Goal: Information Seeking & Learning: Learn about a topic

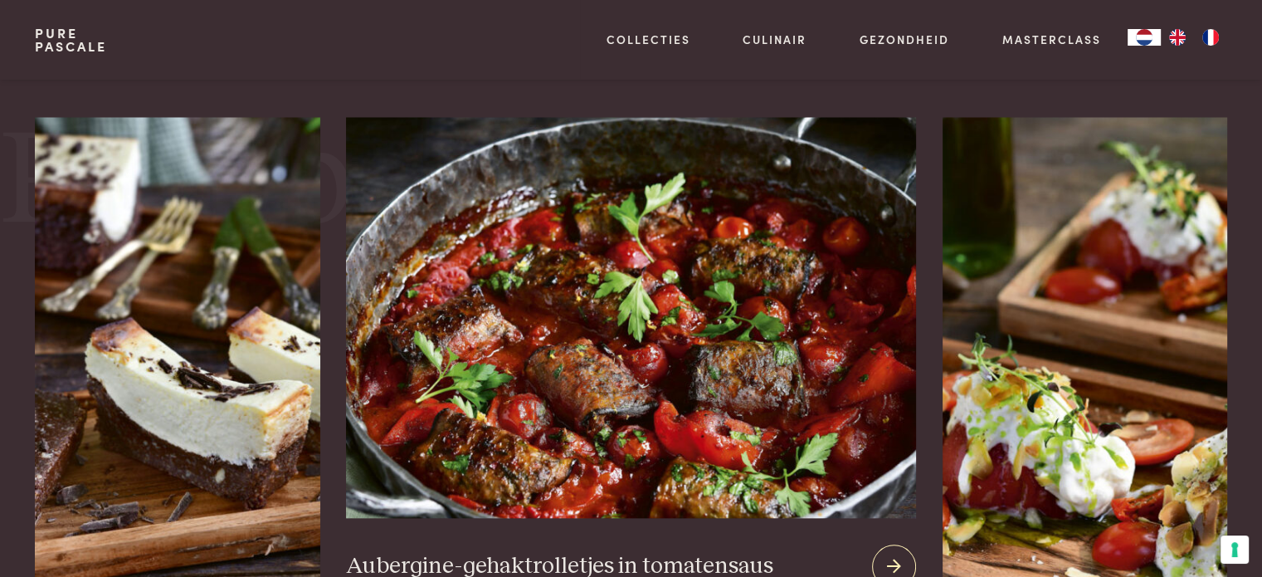
scroll to position [1743, 0]
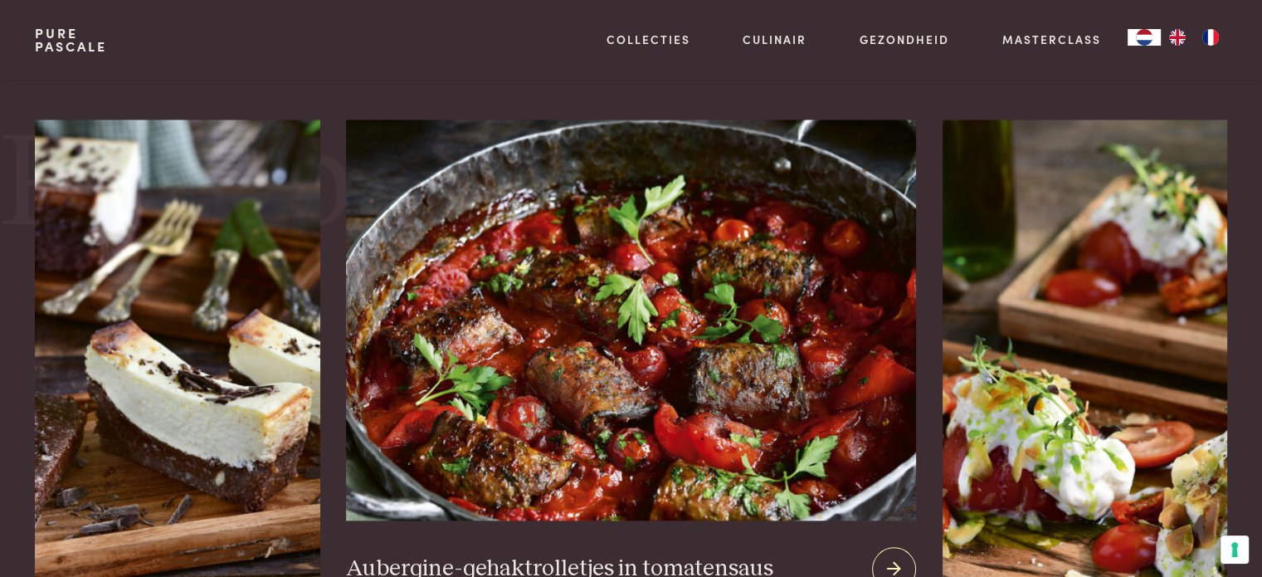
click at [601, 311] on img at bounding box center [630, 320] width 569 height 401
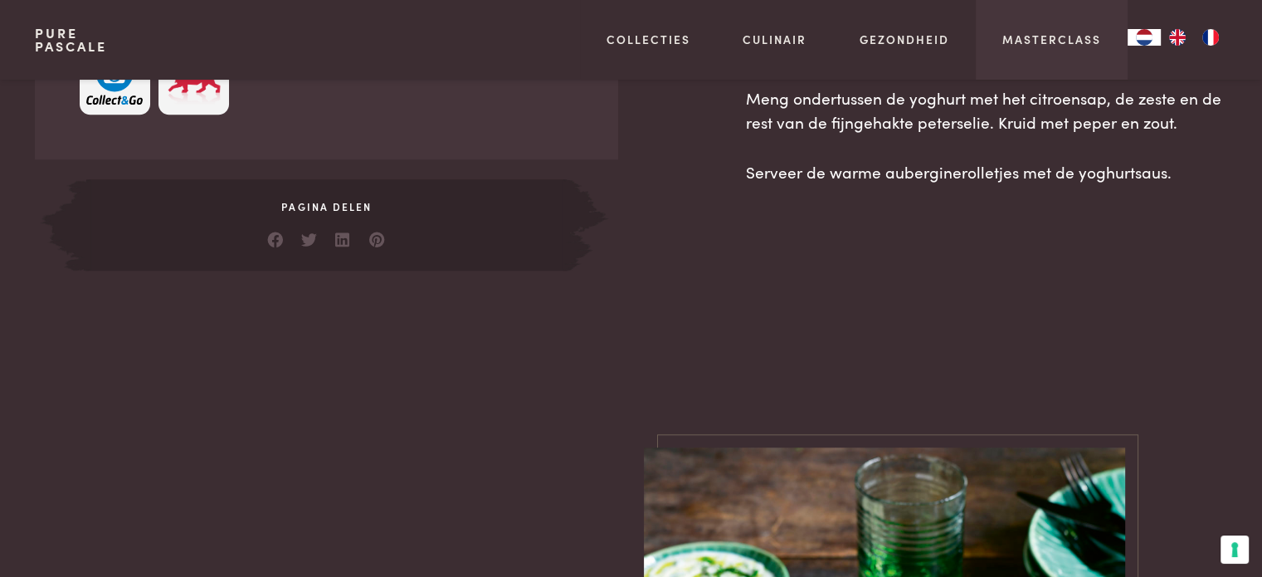
scroll to position [1162, 0]
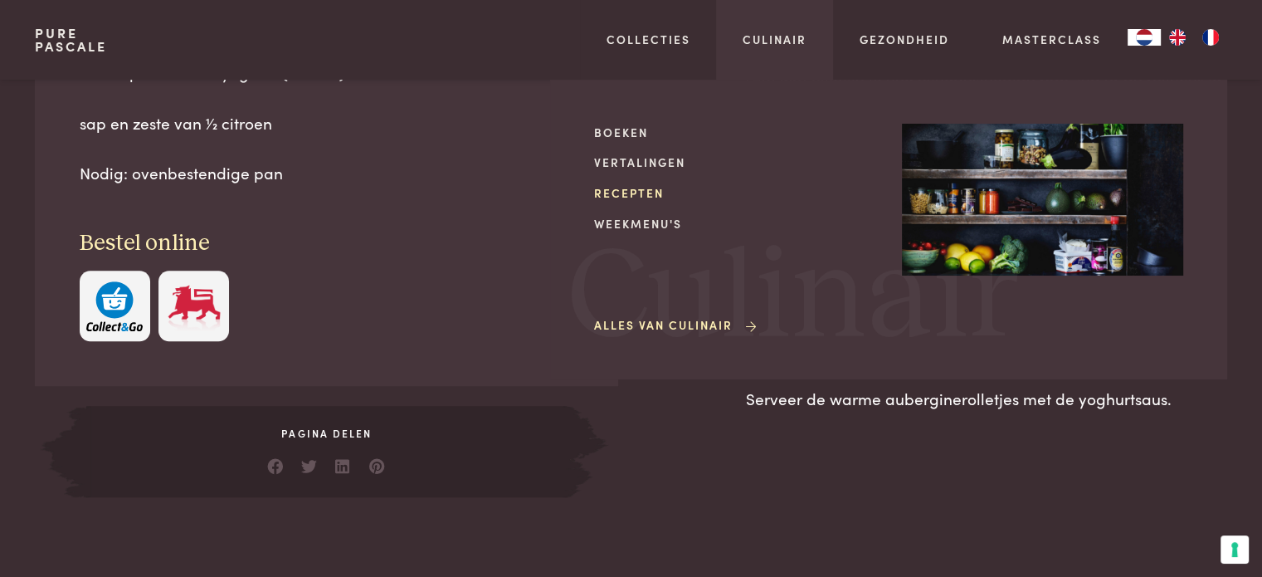
click at [647, 190] on link "Recepten" at bounding box center [734, 192] width 281 height 17
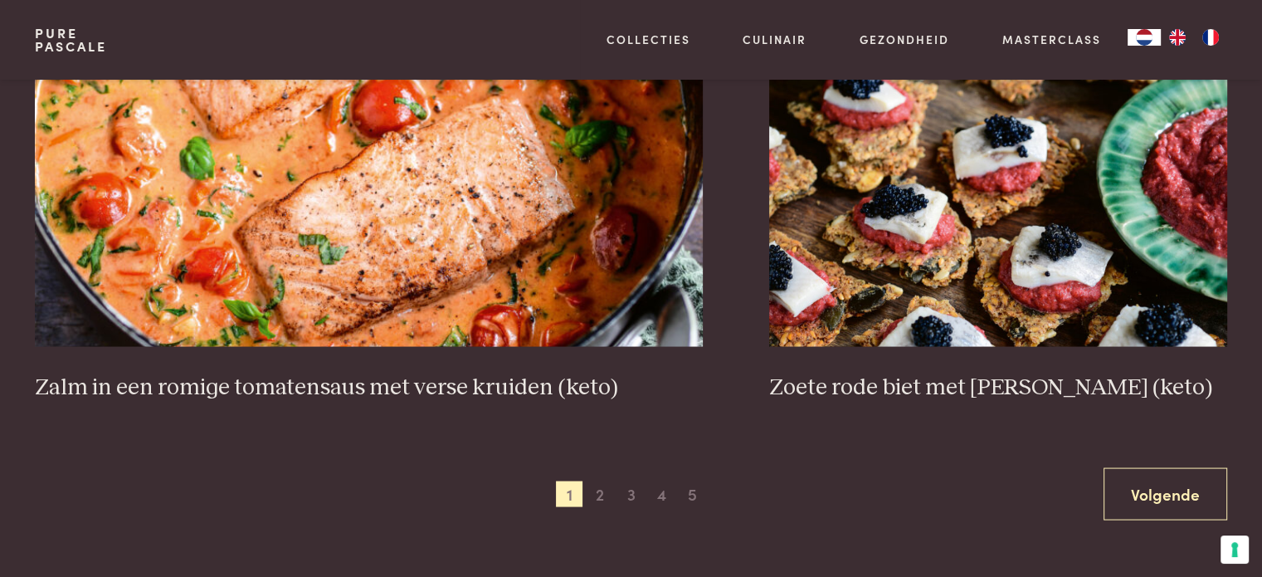
scroll to position [3071, 0]
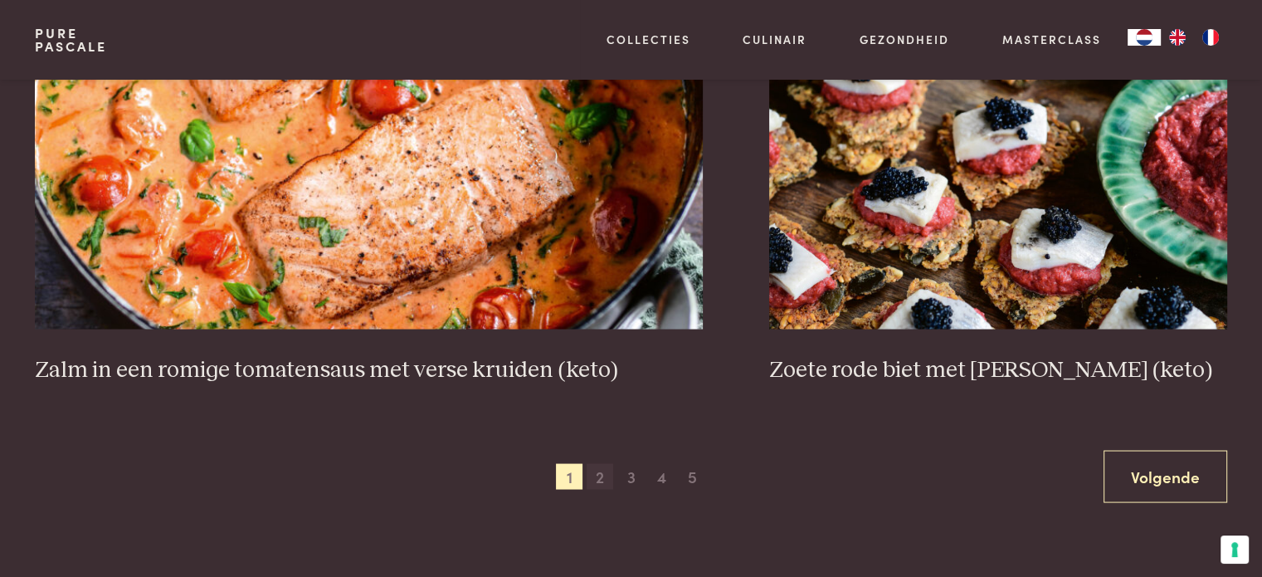
click at [598, 477] on span "2" at bounding box center [600, 476] width 27 height 27
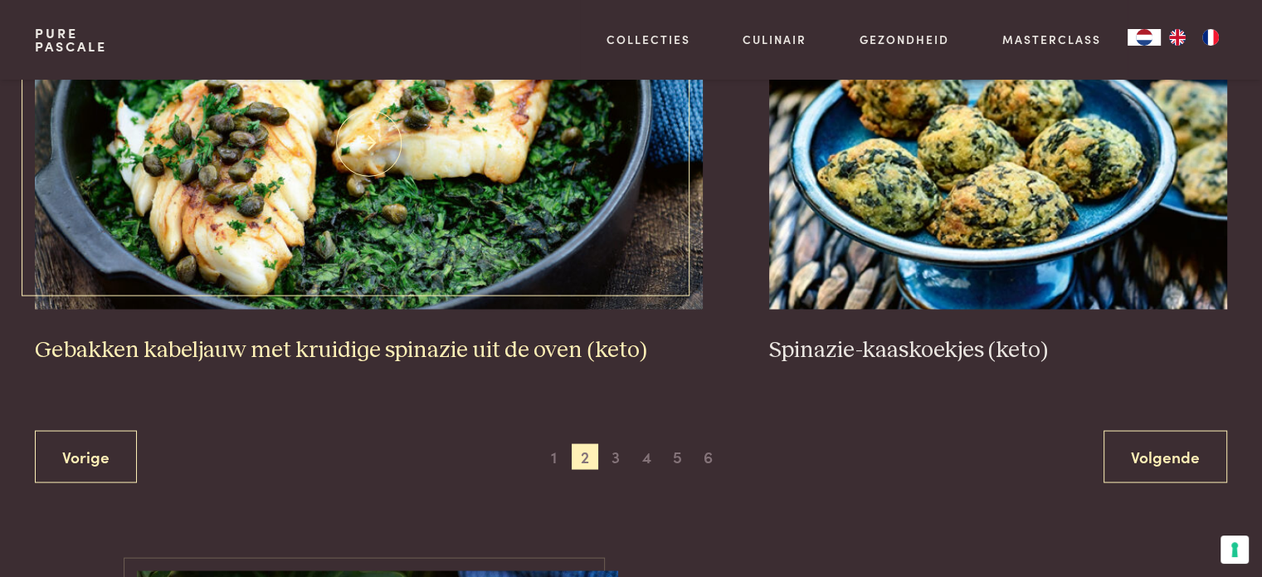
scroll to position [3120, 0]
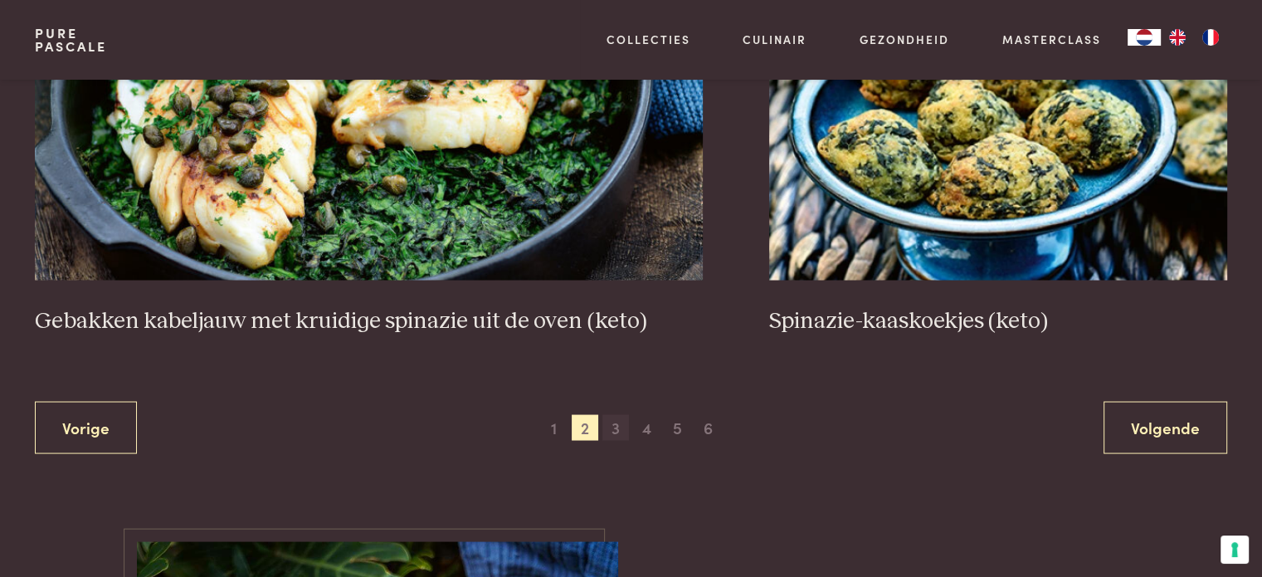
click at [618, 430] on span "3" at bounding box center [616, 427] width 27 height 27
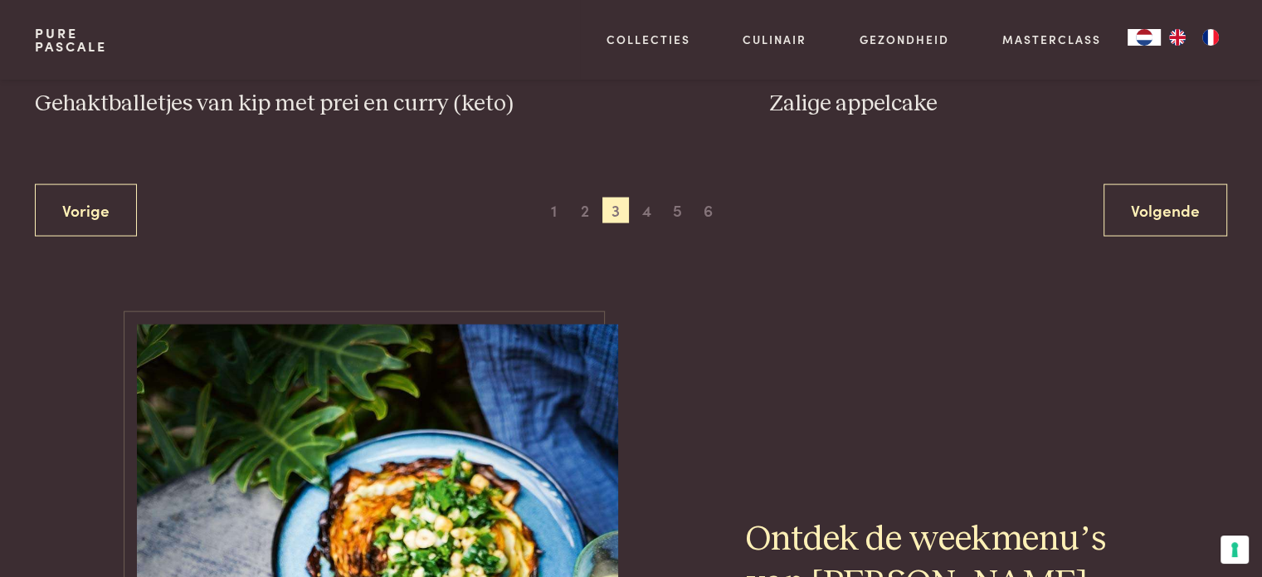
scroll to position [3369, 0]
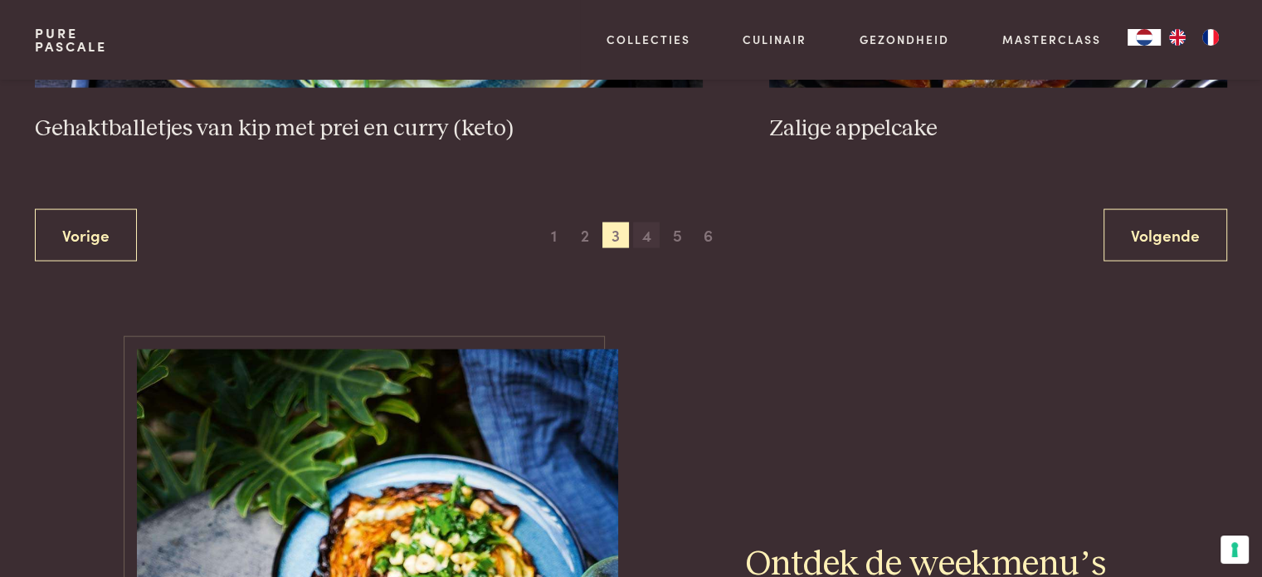
click at [647, 240] on span "4" at bounding box center [646, 235] width 27 height 27
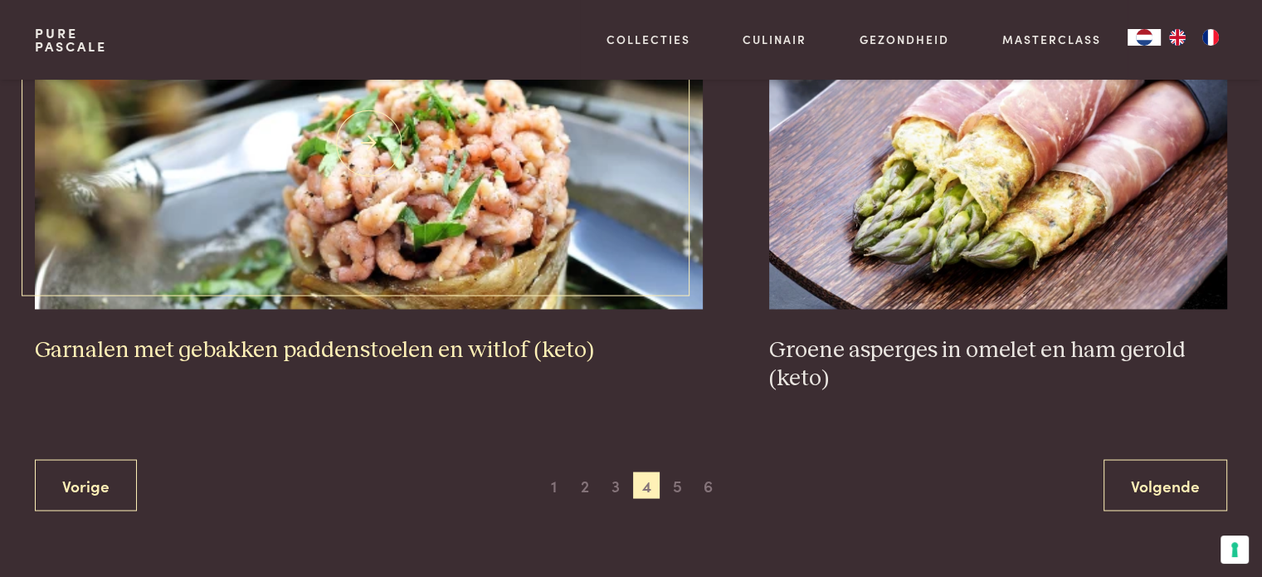
scroll to position [3120, 0]
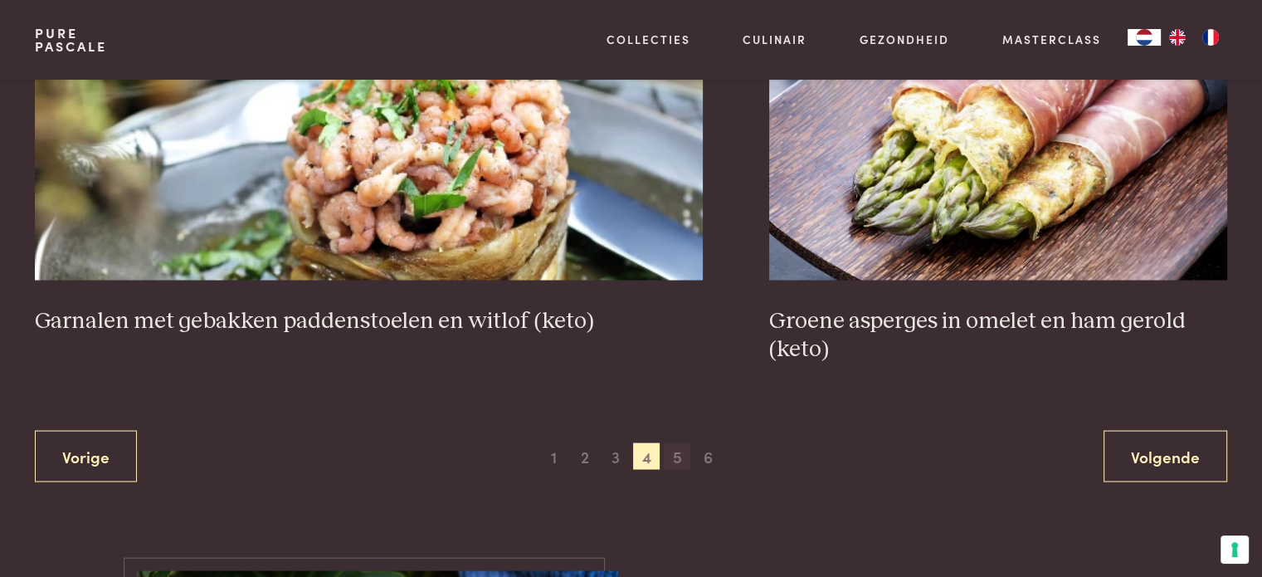
click at [676, 451] on span "5" at bounding box center [677, 455] width 27 height 27
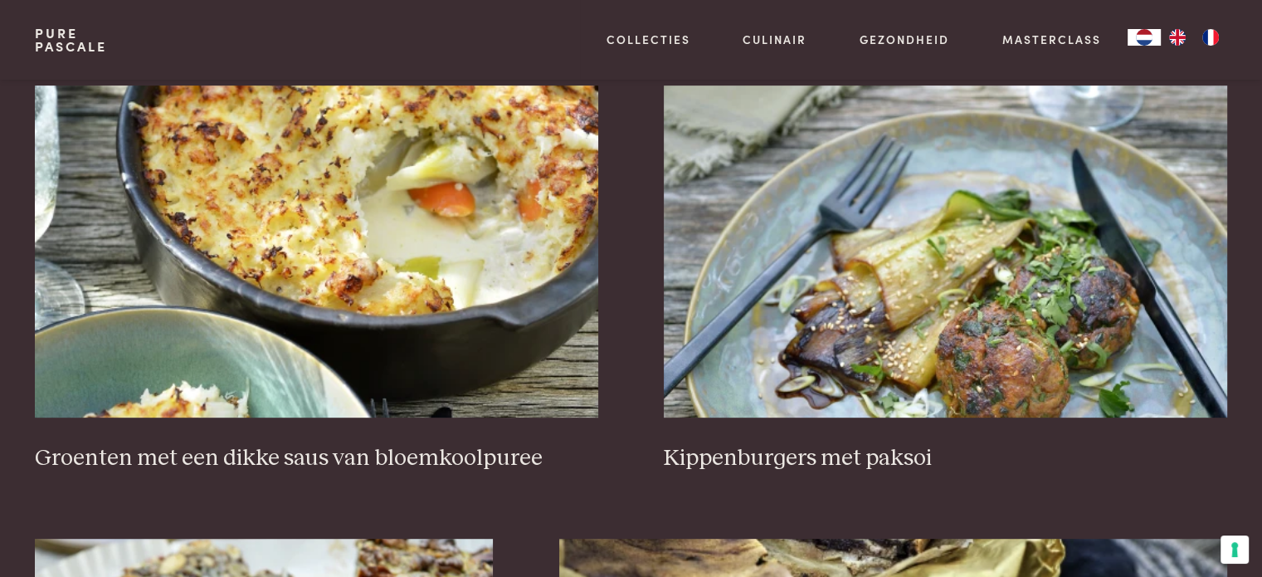
scroll to position [630, 0]
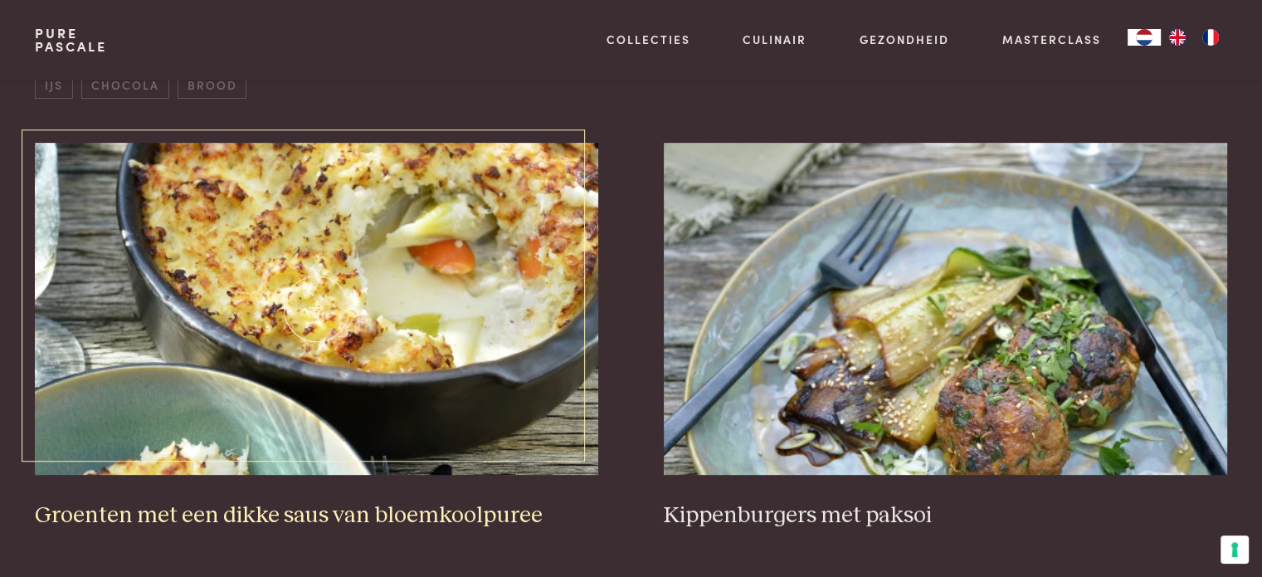
click at [344, 432] on img at bounding box center [316, 309] width 563 height 332
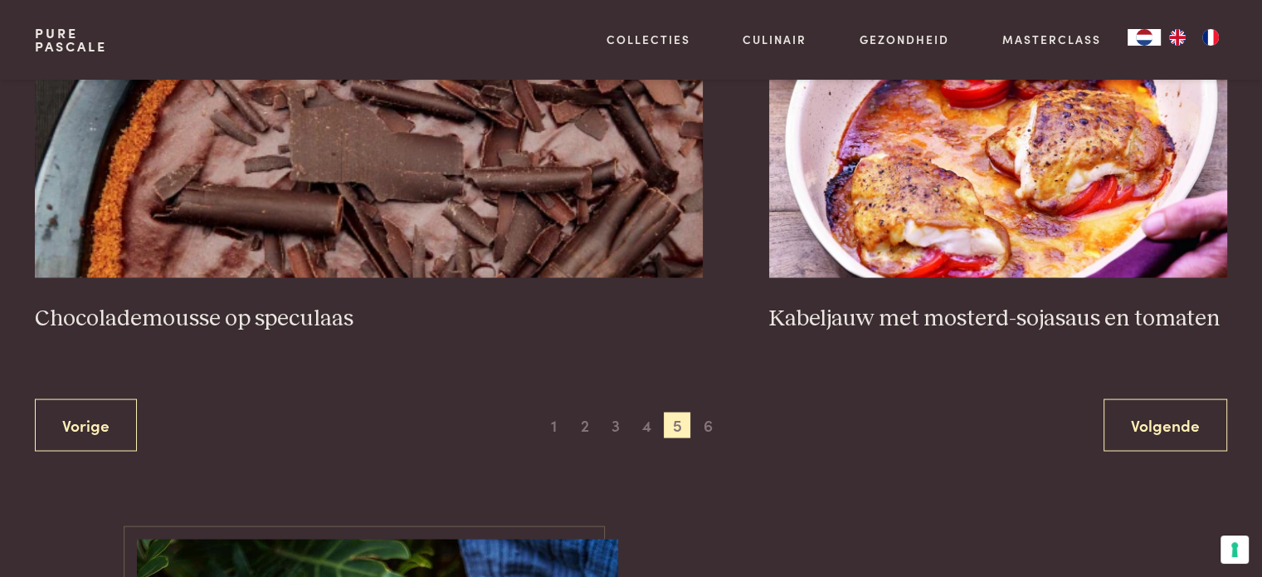
scroll to position [3037, 0]
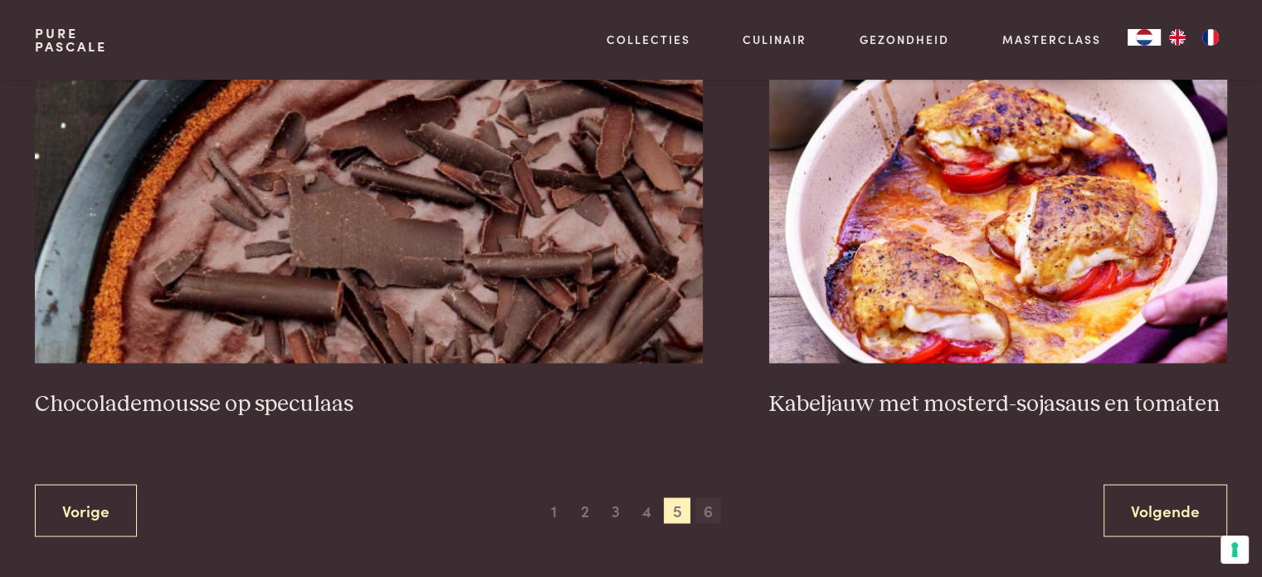
click at [716, 509] on span "6" at bounding box center [709, 510] width 27 height 27
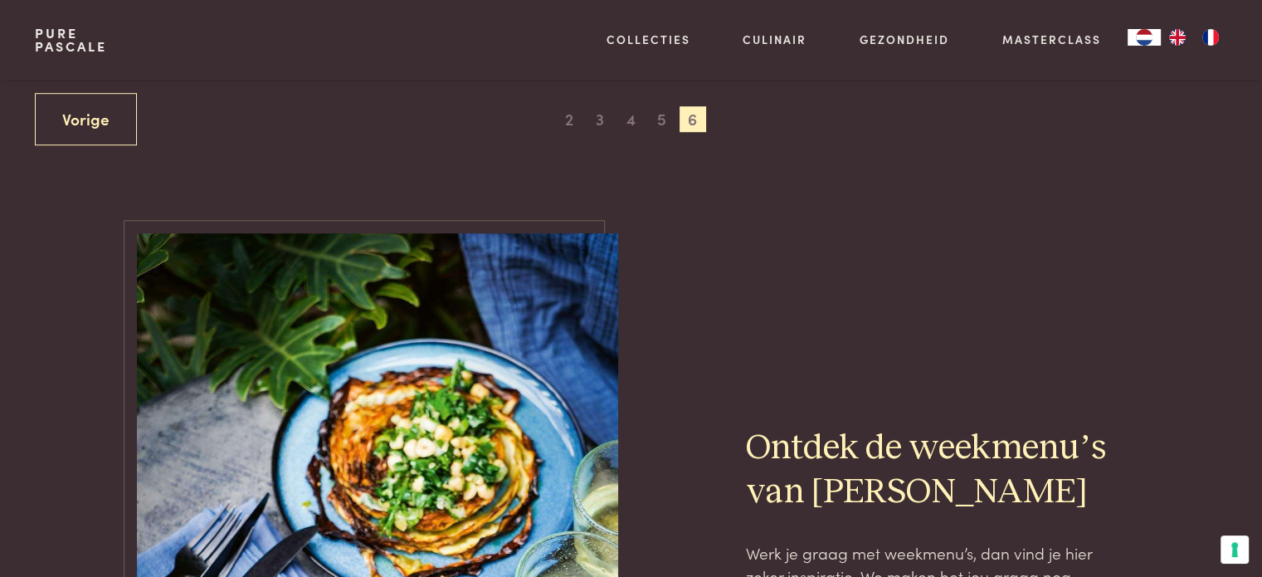
scroll to position [1128, 0]
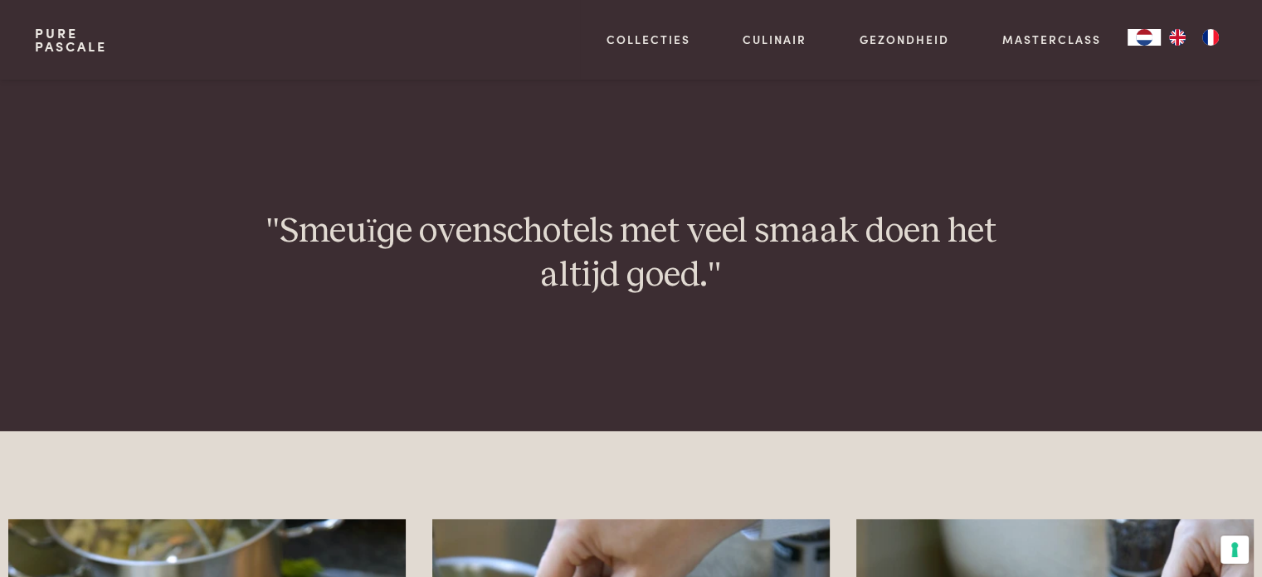
scroll to position [1494, 0]
